Goal: Ask a question

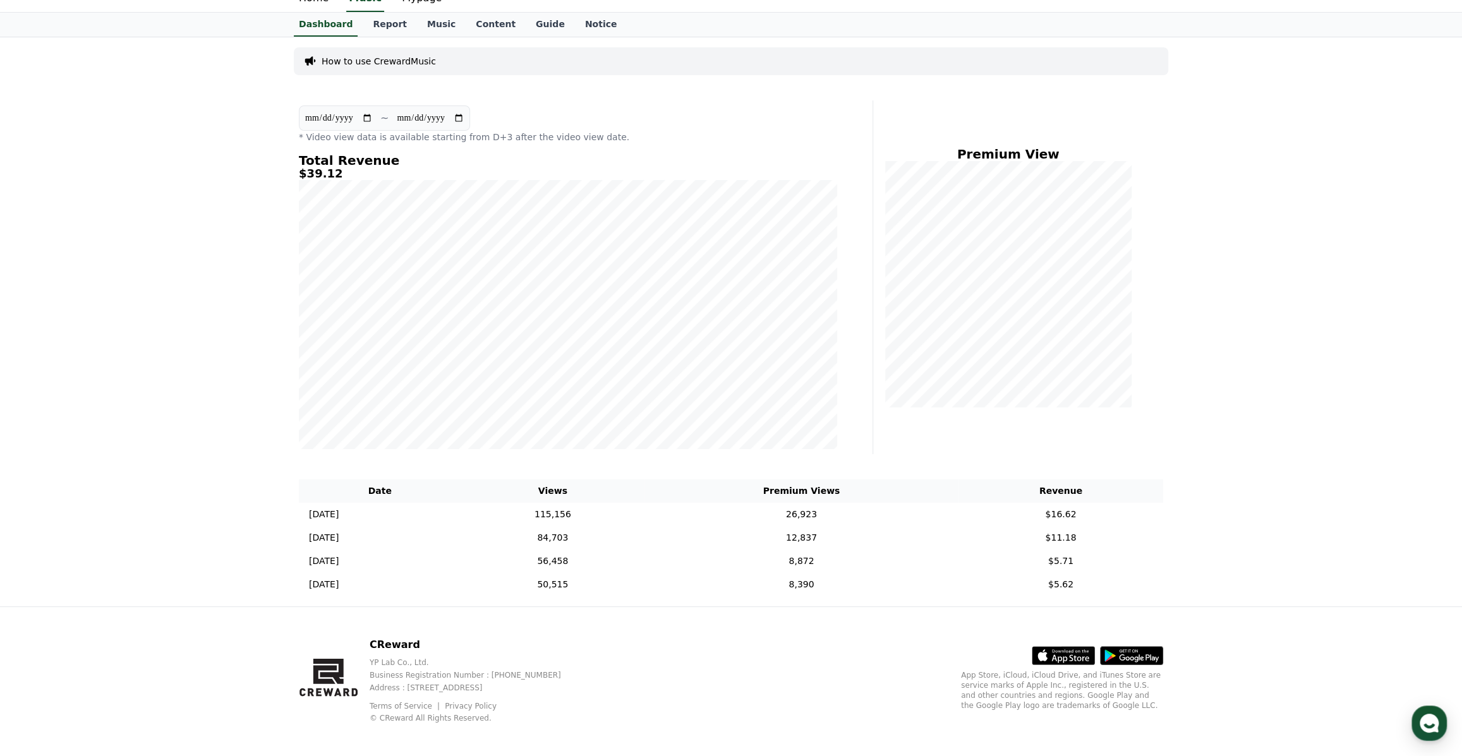
scroll to position [57, 0]
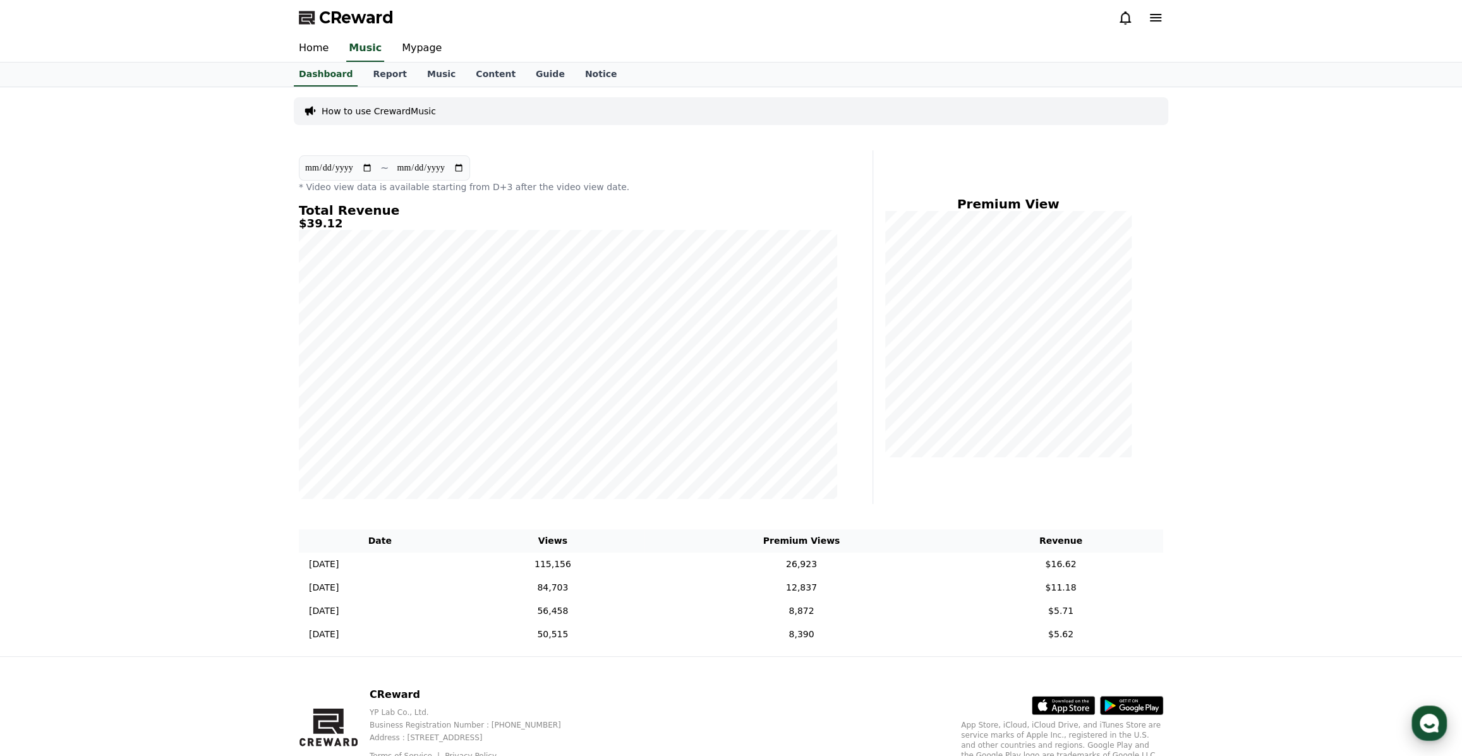
click at [1423, 714] on icon "button" at bounding box center [1429, 723] width 23 height 23
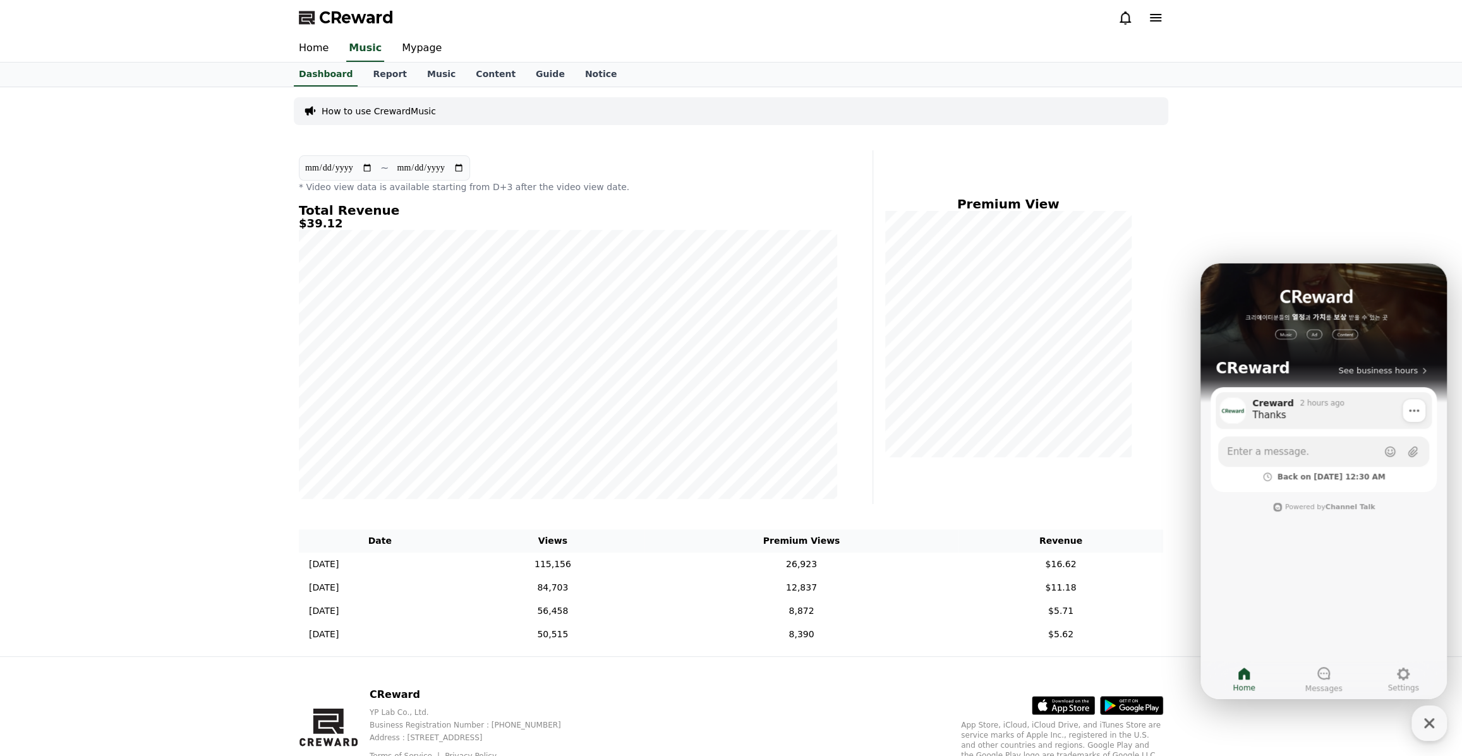
click at [1310, 418] on div "Thanks" at bounding box center [1337, 415] width 171 height 13
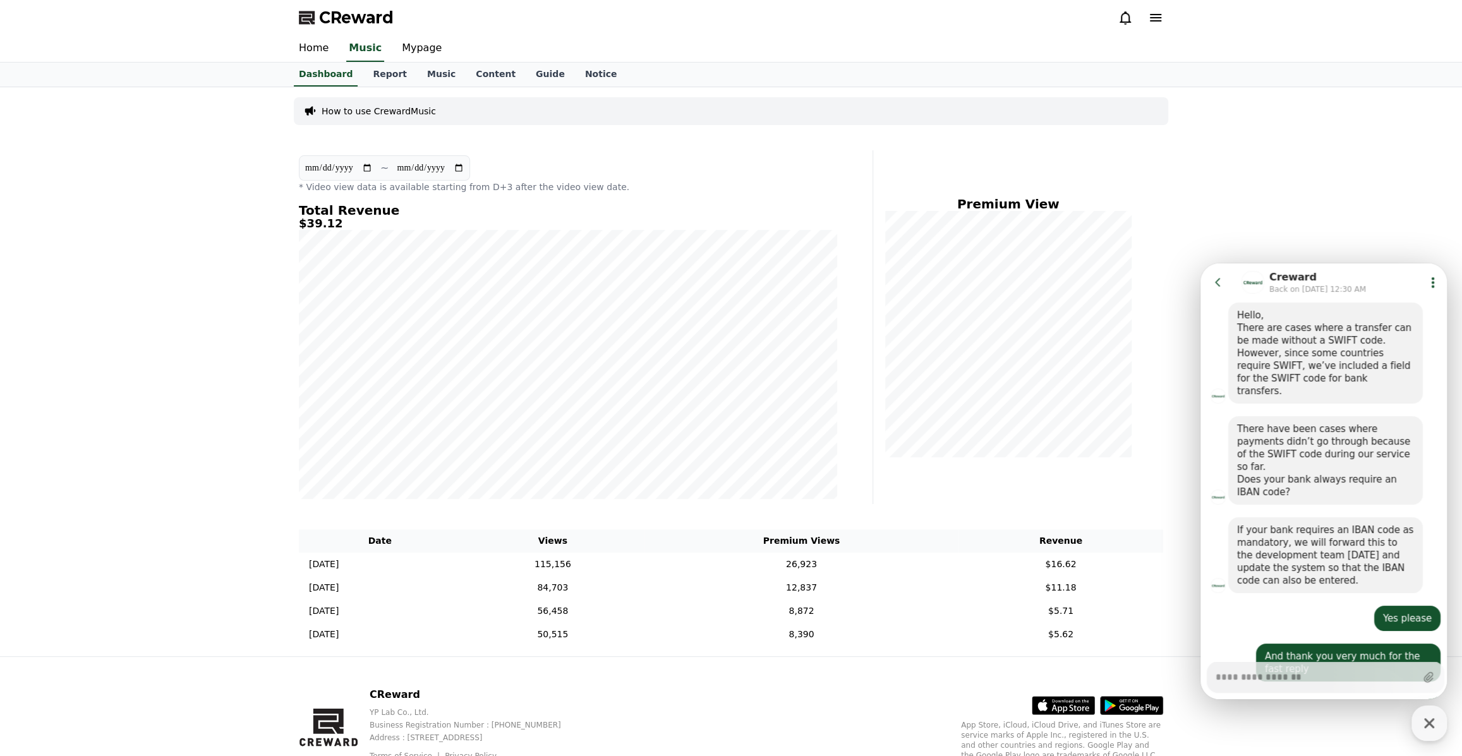
scroll to position [1461, 0]
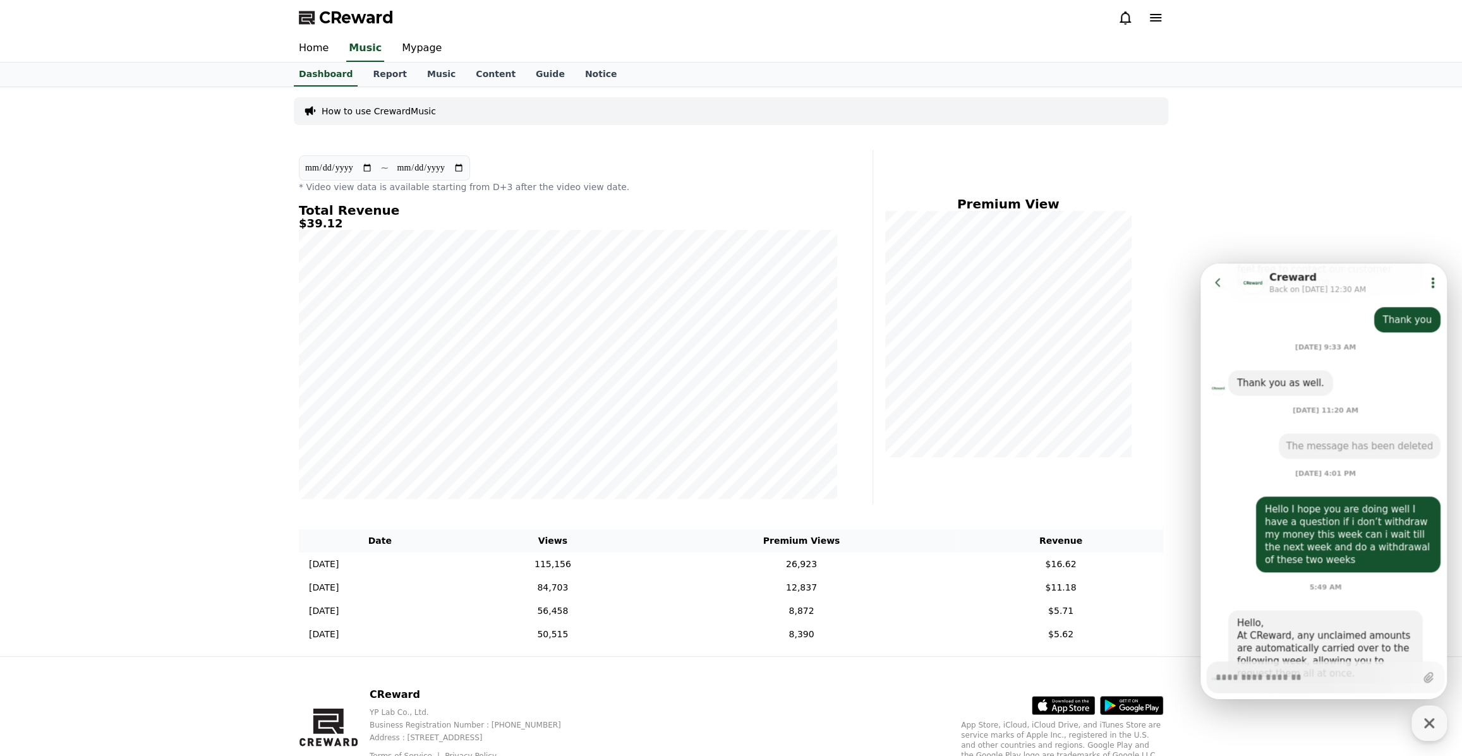
type textarea "*"
click at [1223, 282] on icon at bounding box center [1218, 282] width 13 height 13
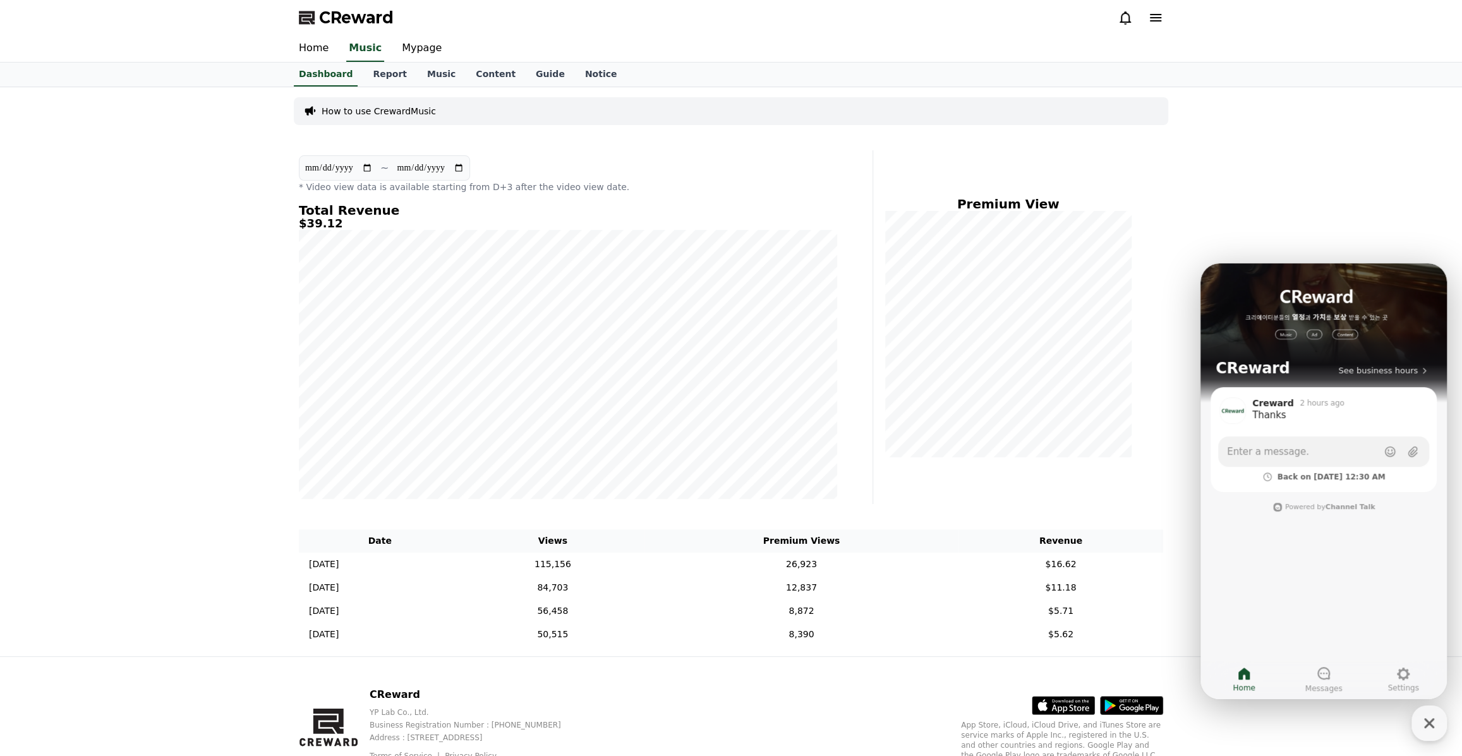
click at [1353, 251] on div "**********" at bounding box center [731, 371] width 1462 height 569
